Goal: Register for event/course

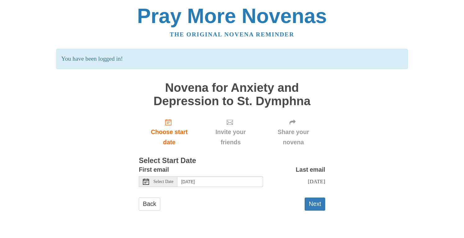
click at [145, 182] on use at bounding box center [146, 181] width 6 height 6
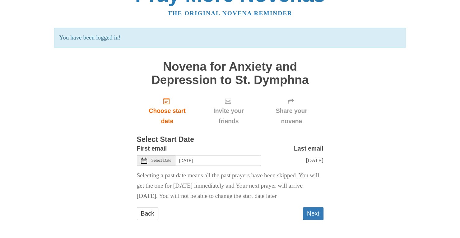
scroll to position [37, 0]
click at [145, 157] on icon at bounding box center [144, 160] width 6 height 6
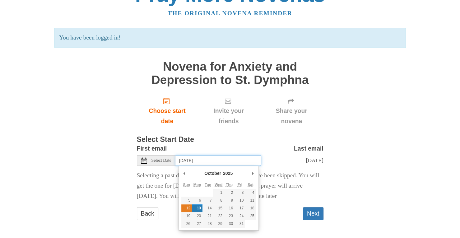
type input "Sunday, October 12th"
click at [195, 155] on input "Sunday, October 12th" at bounding box center [218, 160] width 86 height 11
click at [161, 158] on span "Select Date" at bounding box center [161, 160] width 20 height 4
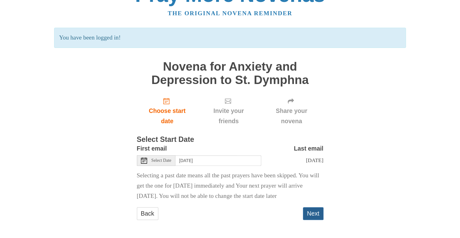
click at [311, 212] on button "Next" at bounding box center [313, 213] width 21 height 13
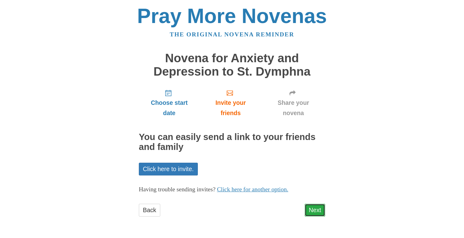
click at [316, 209] on link "Next" at bounding box center [315, 210] width 21 height 13
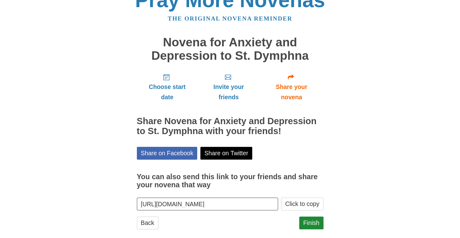
scroll to position [24, 0]
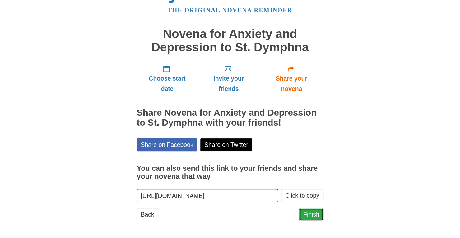
click at [315, 212] on link "Finish" at bounding box center [311, 214] width 24 height 13
